Goal: Communication & Community: Answer question/provide support

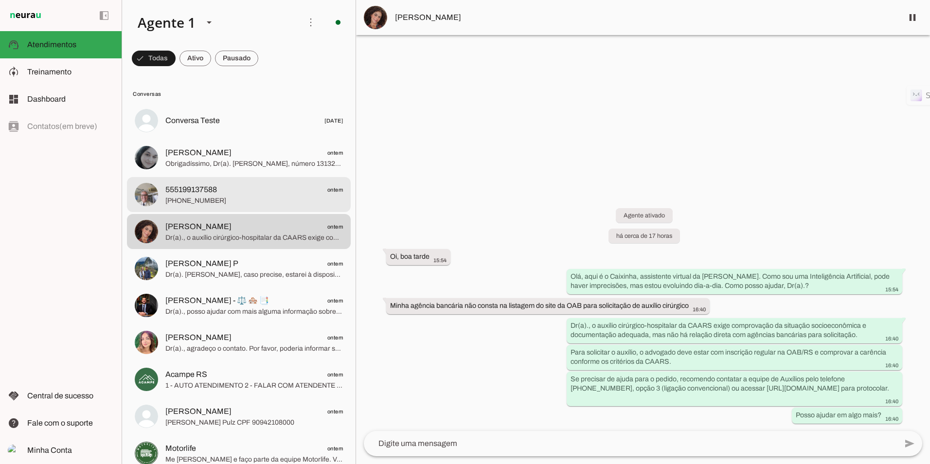
click at [230, 193] on span "555199137588 ontem" at bounding box center [254, 190] width 178 height 12
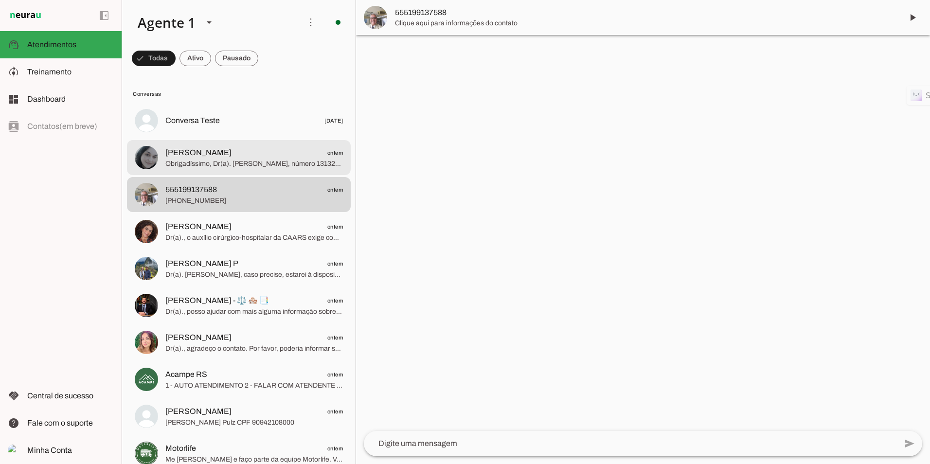
click at [199, 140] on md-item "Mel ontem Obrigadíssimo, Dr(a). Melissa, número 131321. Estou à disposição para…" at bounding box center [239, 157] width 224 height 35
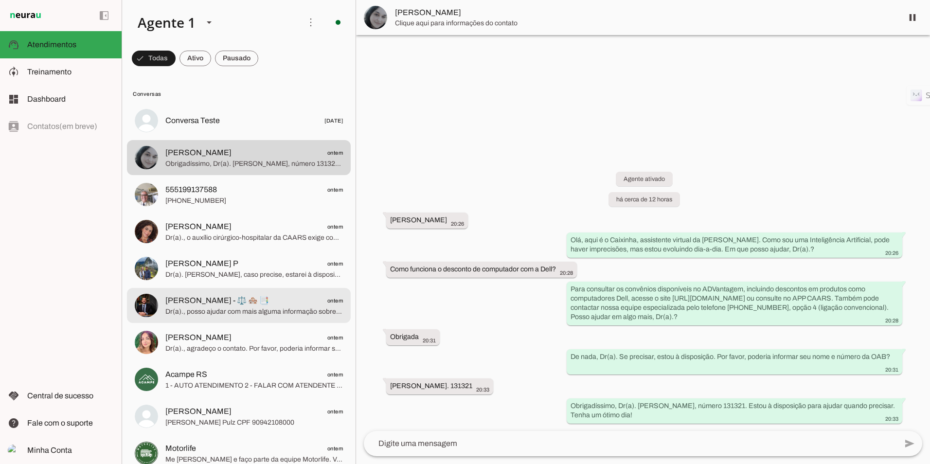
click at [206, 309] on span "Dr(a)., posso ajudar com mais alguma informação sobre o Conexa ou outro serviço…" at bounding box center [254, 312] width 178 height 10
